Goal: Book appointment/travel/reservation

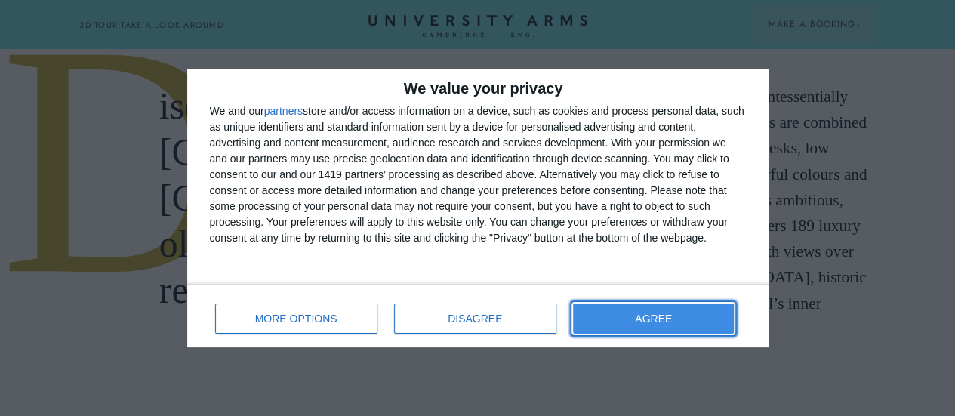
click at [632, 315] on button "AGREE" at bounding box center [653, 318] width 161 height 30
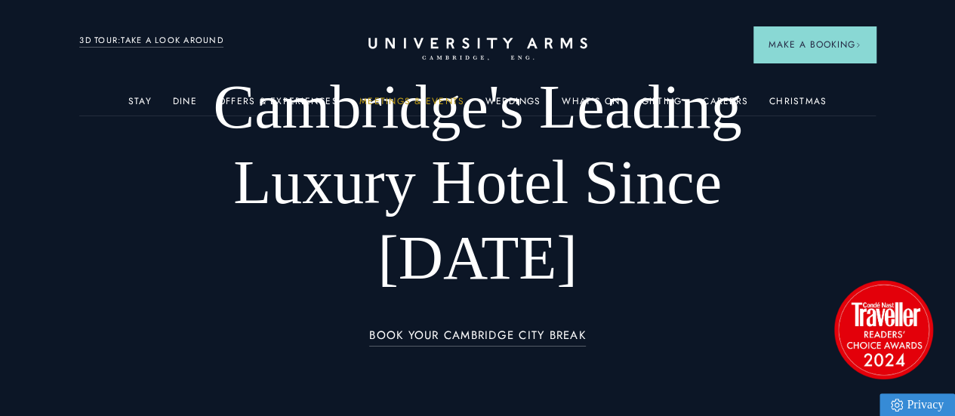
click at [408, 105] on link "Meetings & Events" at bounding box center [411, 106] width 105 height 20
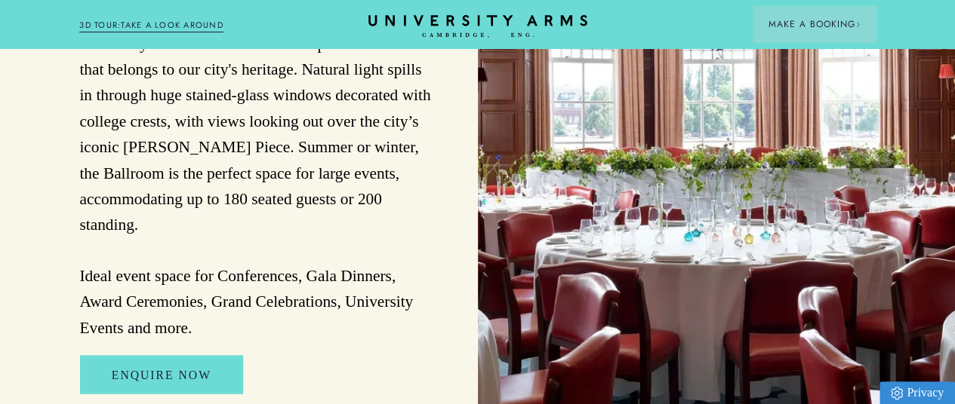
scroll to position [1358, 0]
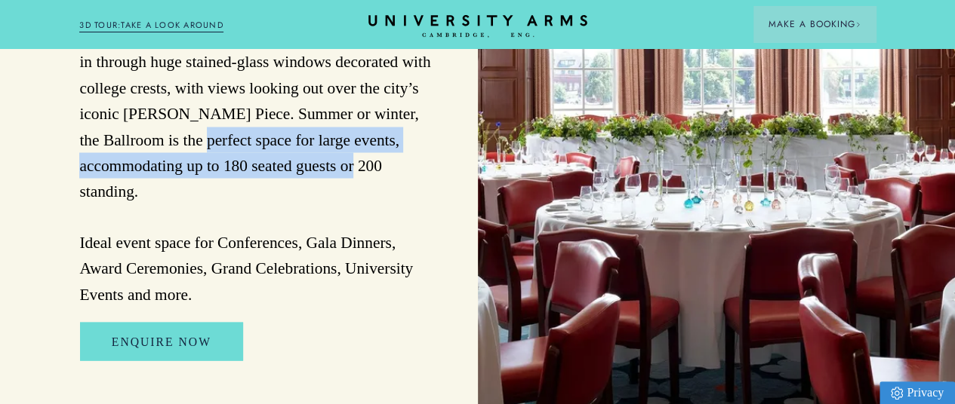
drag, startPoint x: 298, startPoint y: 244, endPoint x: 164, endPoint y: 224, distance: 135.7
click at [164, 224] on p "Few halls in [GEOGRAPHIC_DATA] can compete with the grandeur, elegance and hist…" at bounding box center [255, 126] width 352 height 361
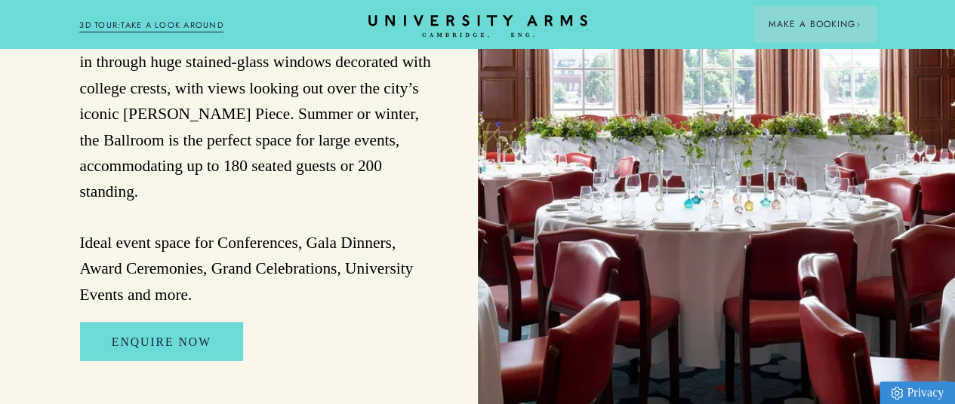
click at [398, 266] on p "Few halls in [GEOGRAPHIC_DATA] can compete with the grandeur, elegance and hist…" at bounding box center [255, 126] width 352 height 361
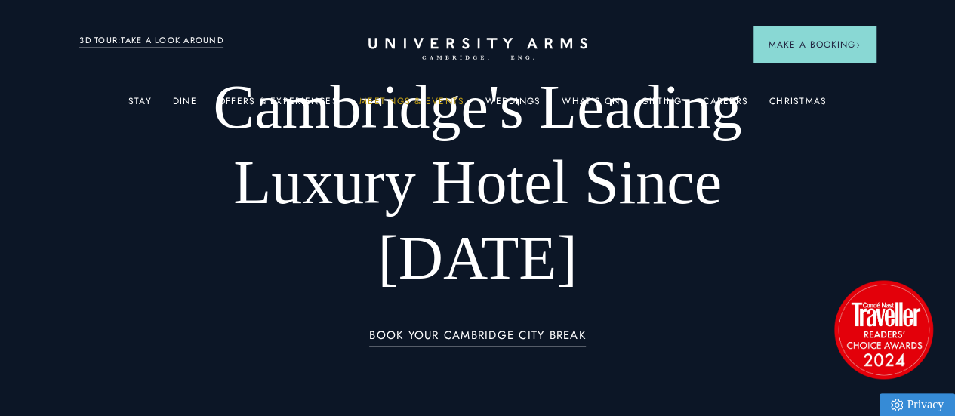
click at [386, 102] on link "Meetings & Events" at bounding box center [411, 106] width 105 height 20
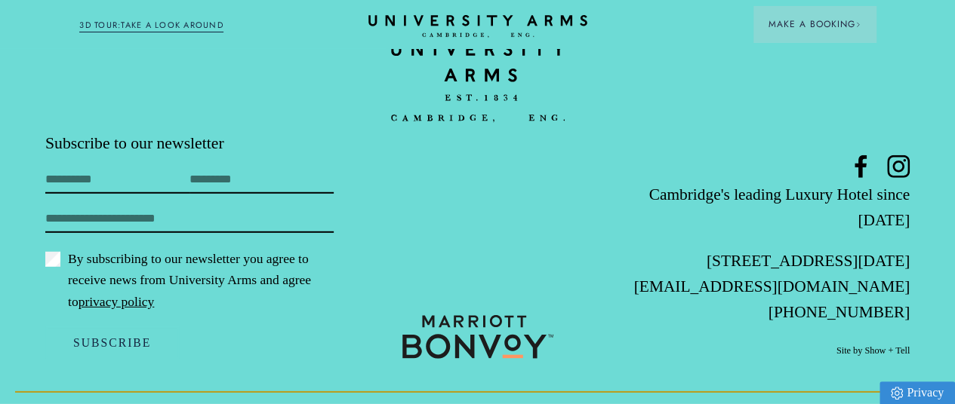
scroll to position [8043, 0]
